Goal: Task Accomplishment & Management: Manage account settings

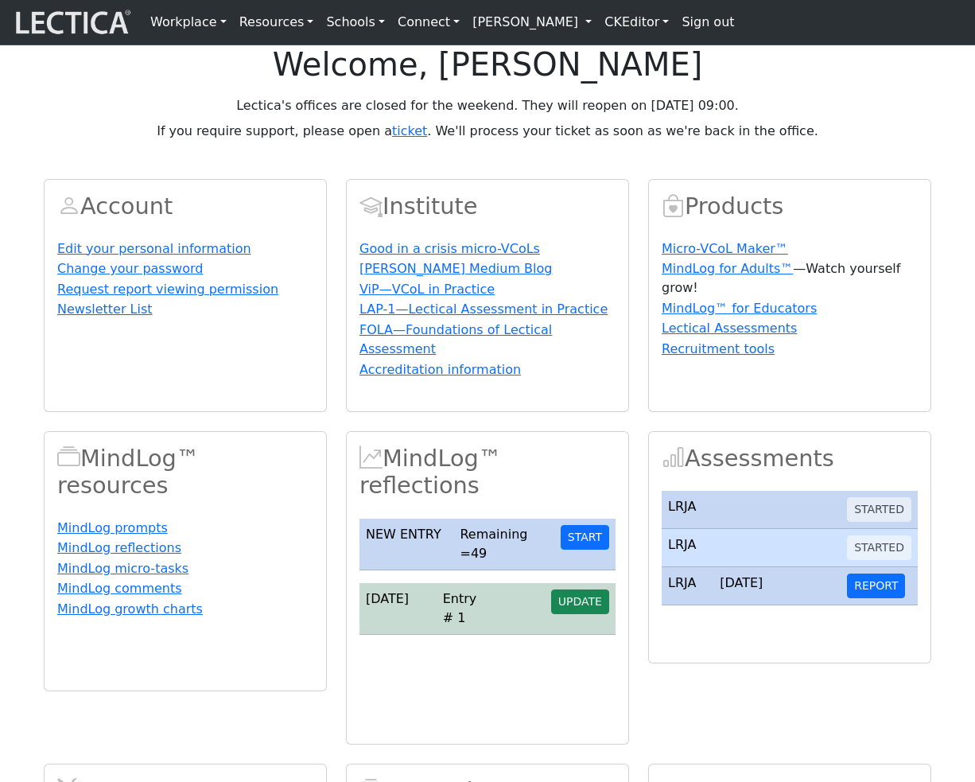
click at [546, 26] on link "[PERSON_NAME]" at bounding box center [532, 22] width 132 height 32
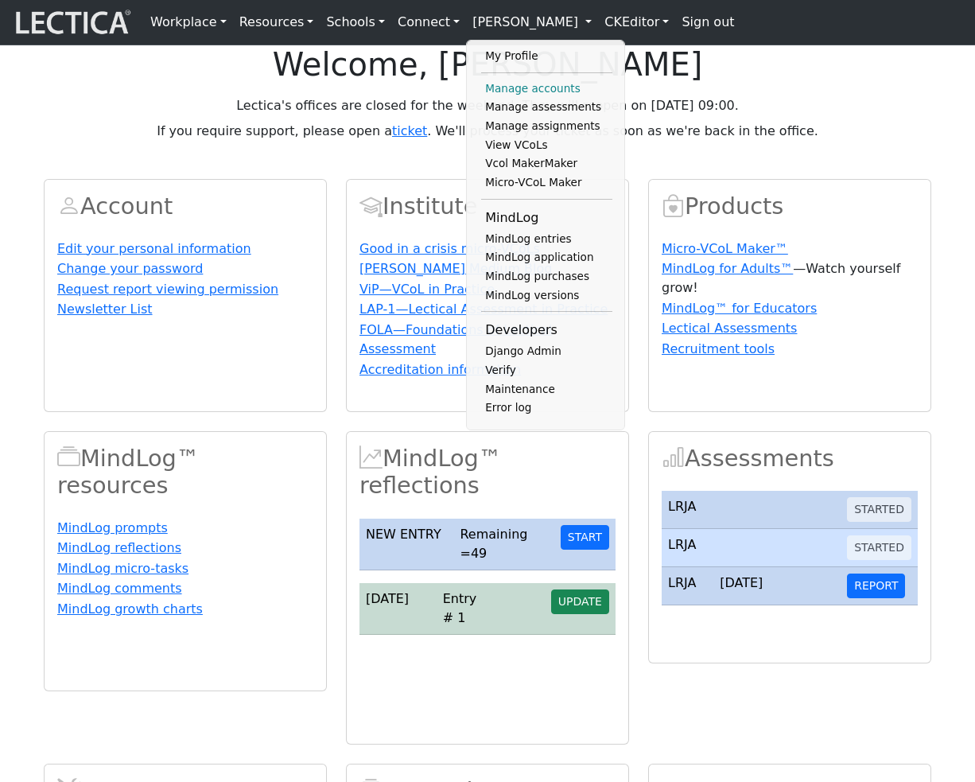
click at [522, 91] on link "Manage accounts" at bounding box center [546, 89] width 131 height 19
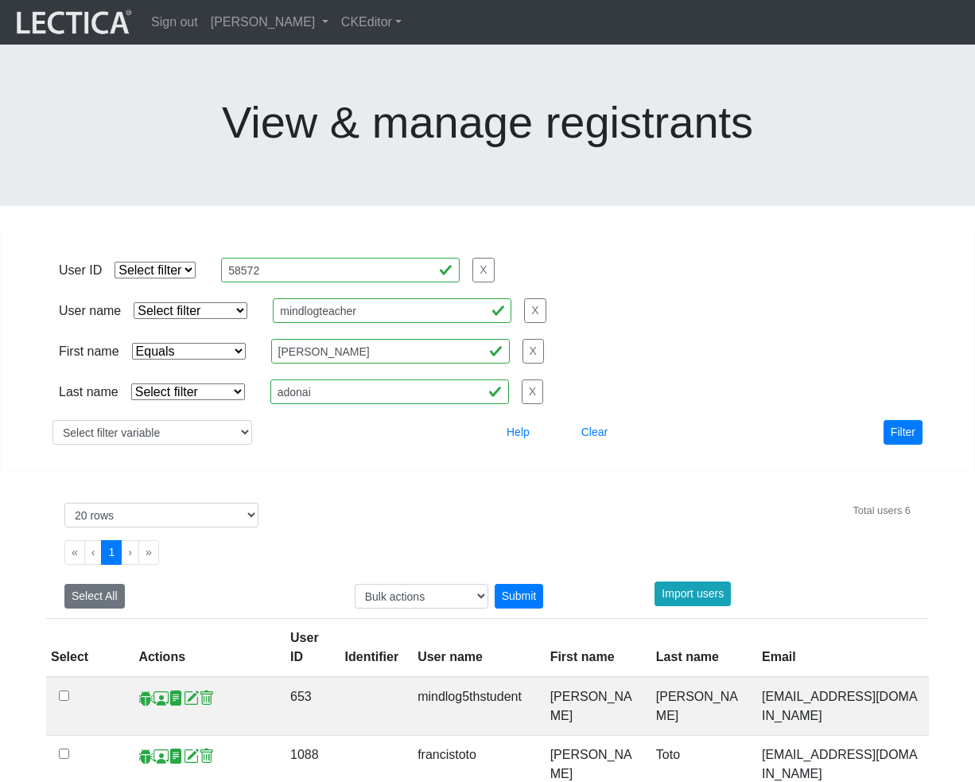
select select "iexact"
select select "20"
click at [314, 258] on input "58572" at bounding box center [340, 270] width 239 height 25
paste input "740"
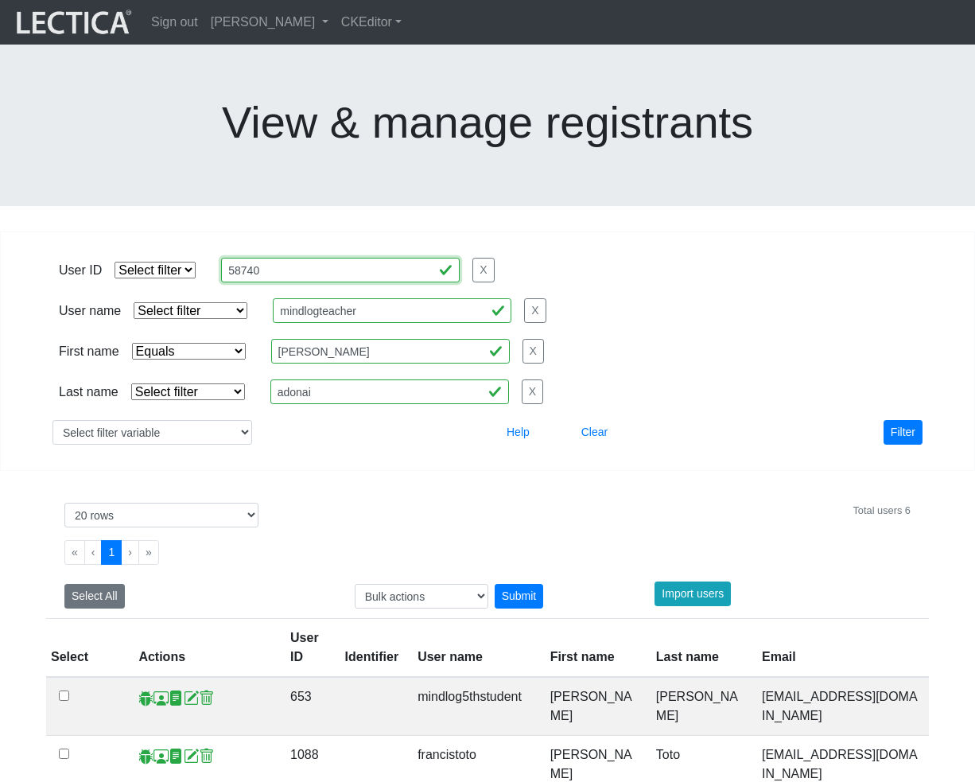
type input "58740"
select select "equal"
click option "Equals" at bounding box center [0, 0] width 0 height 0
select select
click option "Select filter" at bounding box center [0, 0] width 0 height 0
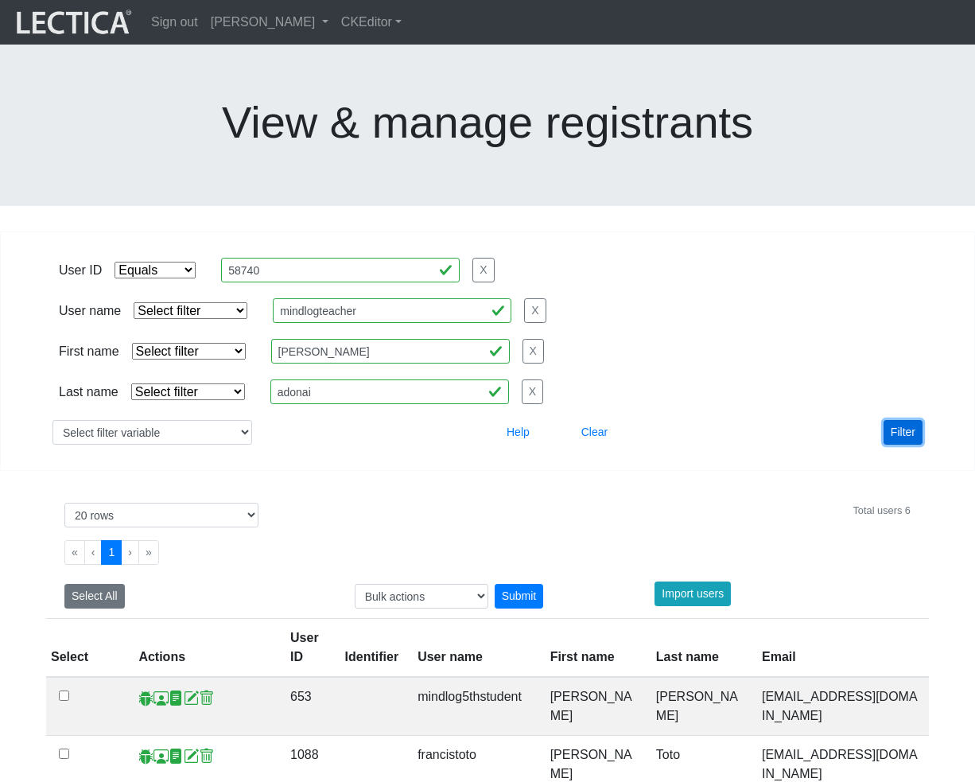
click at [902, 420] on button "Filter" at bounding box center [903, 432] width 39 height 25
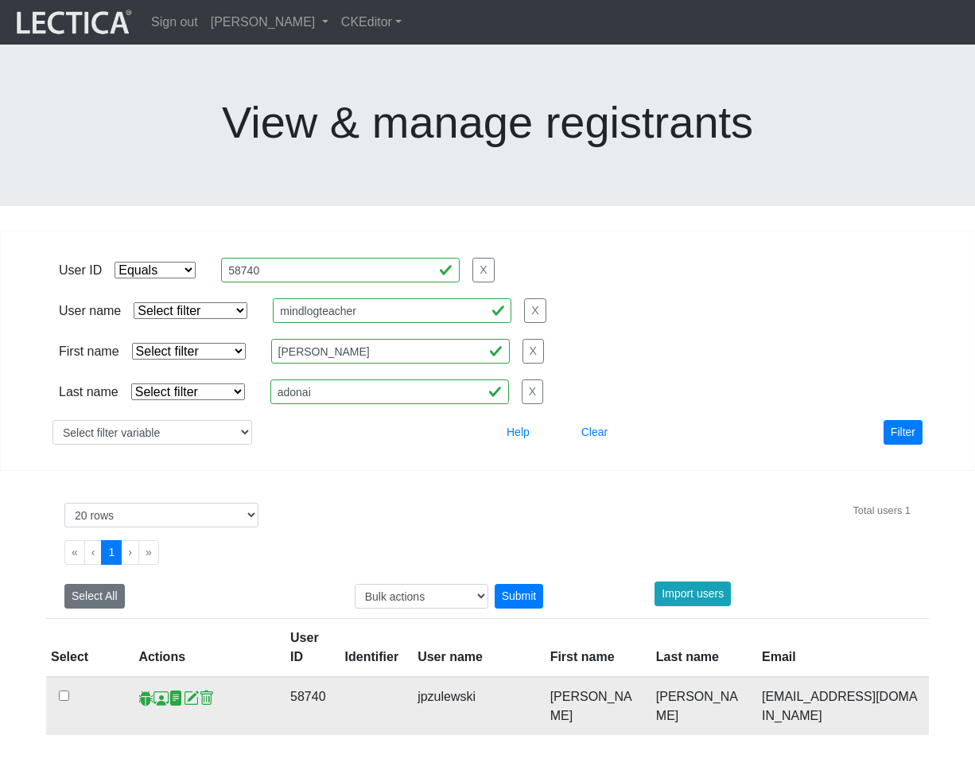
click at [159, 690] on span at bounding box center [161, 698] width 15 height 17
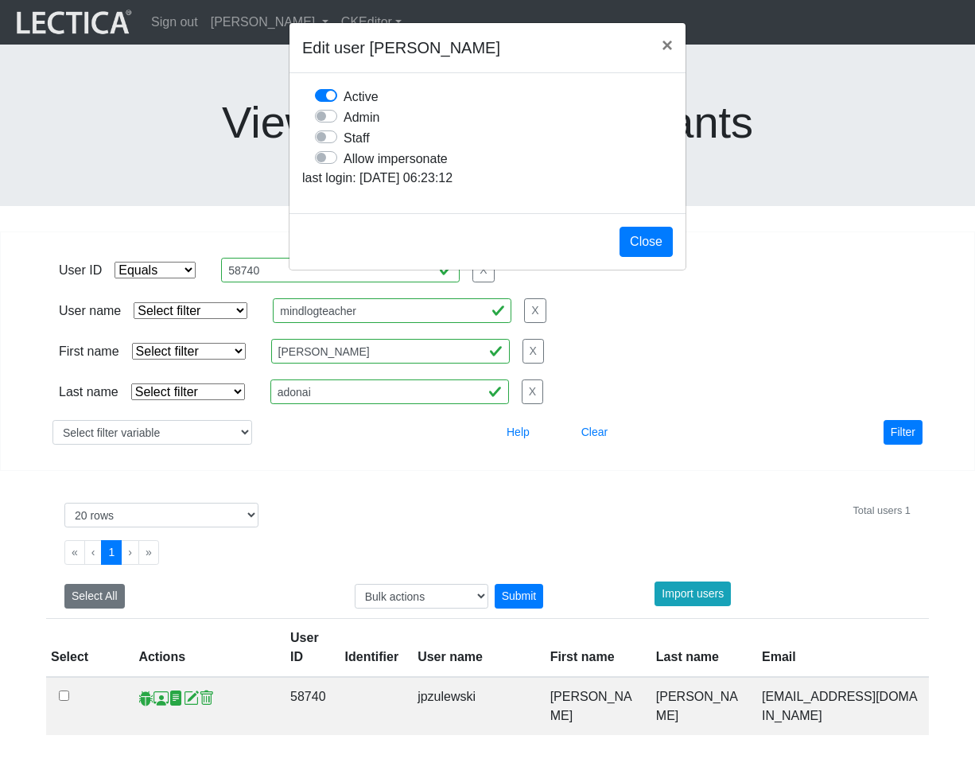
click at [344, 169] on label "Allow impersonate" at bounding box center [396, 158] width 104 height 21
click at [328, 164] on input "Allow impersonate" at bounding box center [321, 156] width 13 height 16
checkbox input "true"
click at [649, 257] on button "Close" at bounding box center [646, 242] width 53 height 30
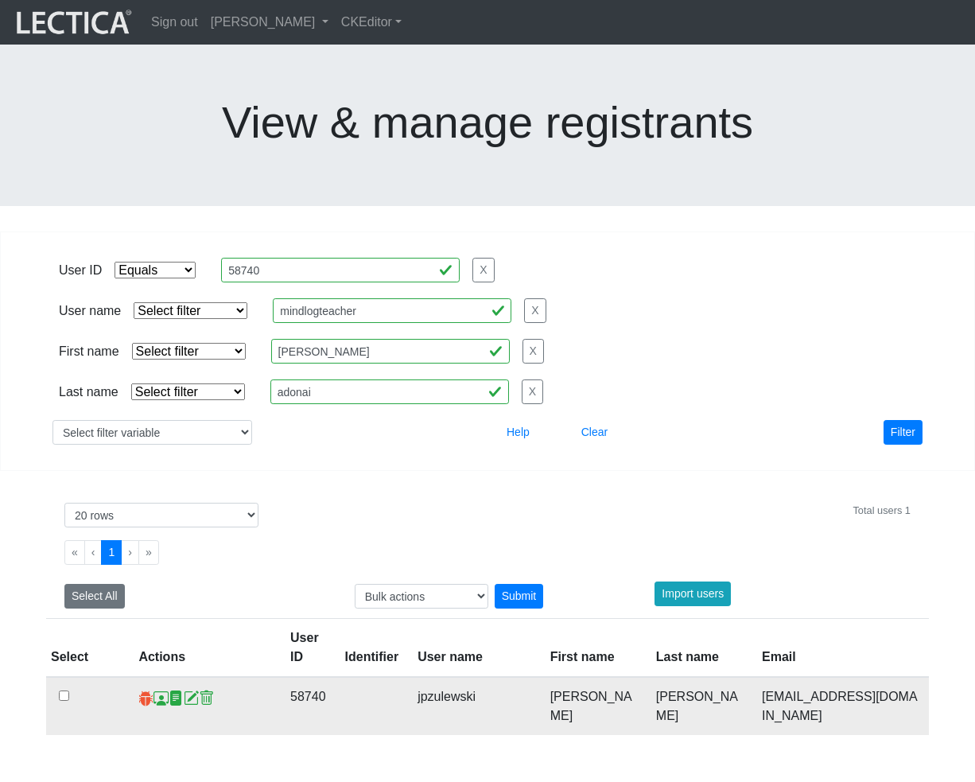
click at [141, 690] on span at bounding box center [145, 698] width 15 height 17
